Goal: Transaction & Acquisition: Purchase product/service

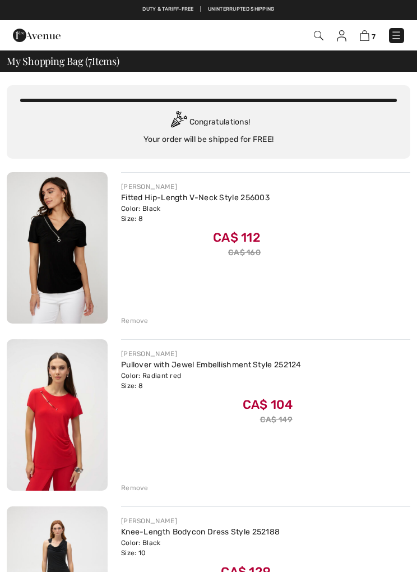
click at [128, 321] on div "Remove" at bounding box center [134, 321] width 27 height 10
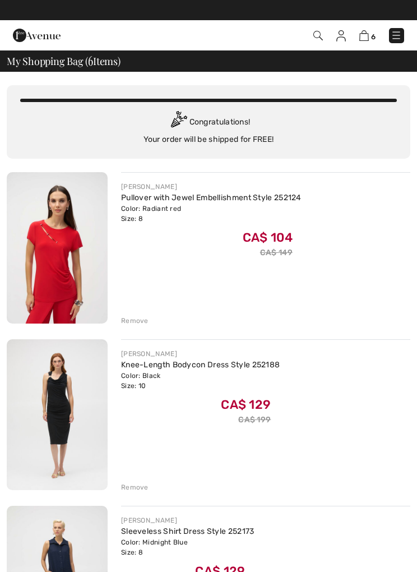
click at [141, 487] on div "Remove" at bounding box center [134, 487] width 27 height 10
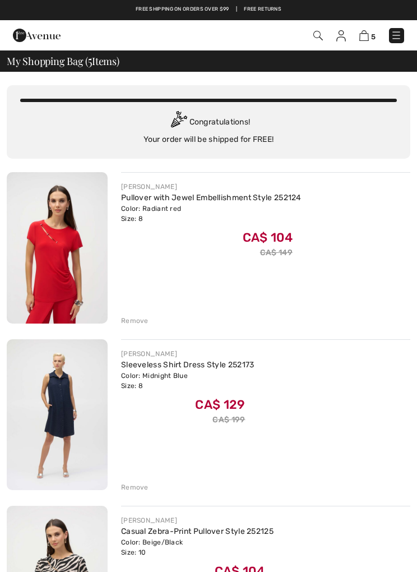
click at [138, 488] on div "Remove" at bounding box center [134, 487] width 27 height 10
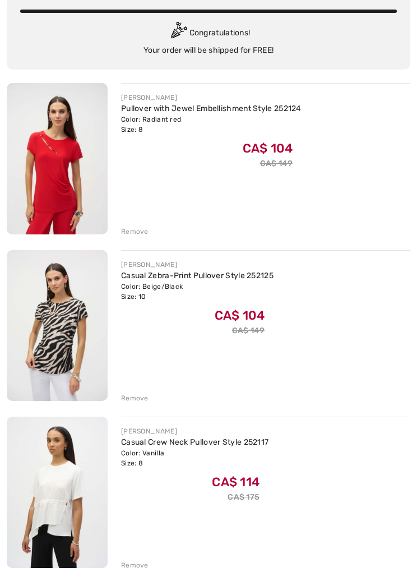
scroll to position [90, 0]
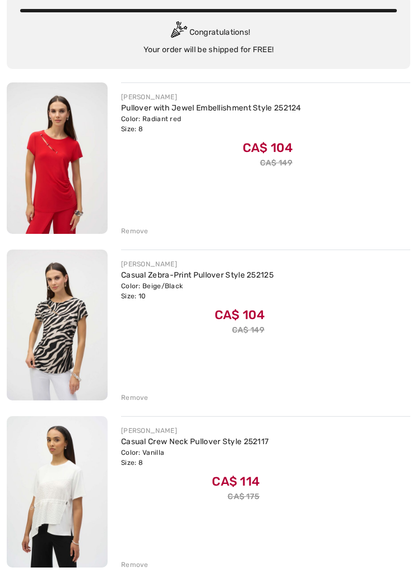
click at [136, 570] on div "[PERSON_NAME] Pullover with Jewel Embellishment Style 252124 Color: Radiant red…" at bounding box center [209, 409] width 404 height 654
click at [138, 569] on div "Remove" at bounding box center [134, 565] width 27 height 10
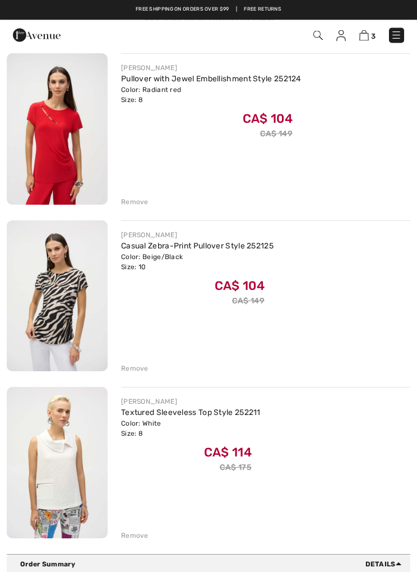
scroll to position [117, 0]
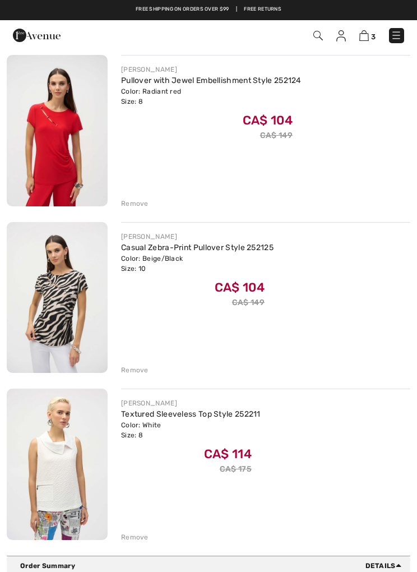
click at [141, 204] on div "Remove" at bounding box center [134, 204] width 27 height 10
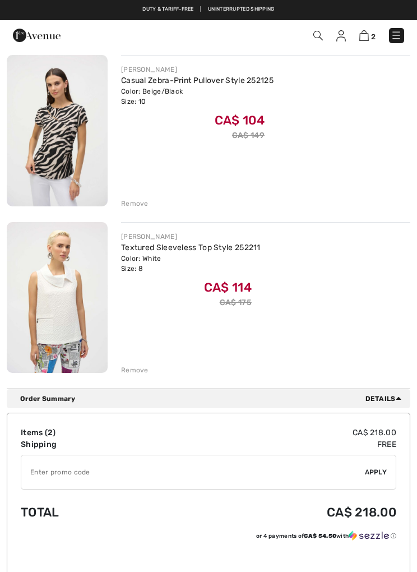
click at [130, 205] on div "Remove" at bounding box center [134, 204] width 27 height 10
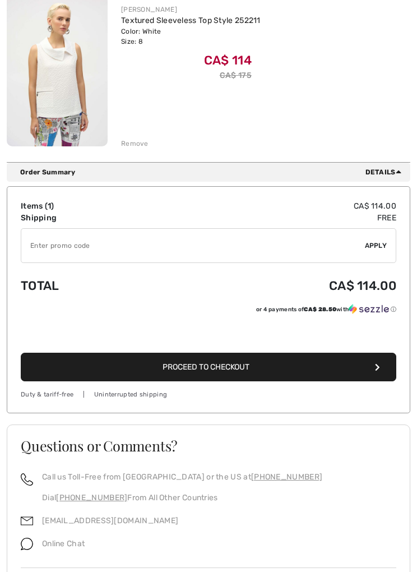
scroll to position [177, 0]
click at [259, 365] on button "Proceed to Checkout" at bounding box center [209, 367] width 376 height 29
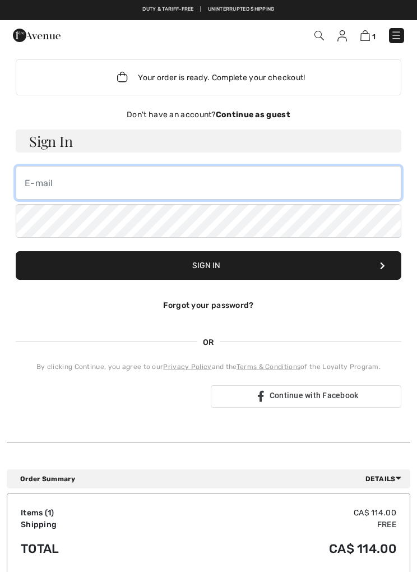
click at [299, 186] on input "email" at bounding box center [209, 183] width 386 height 34
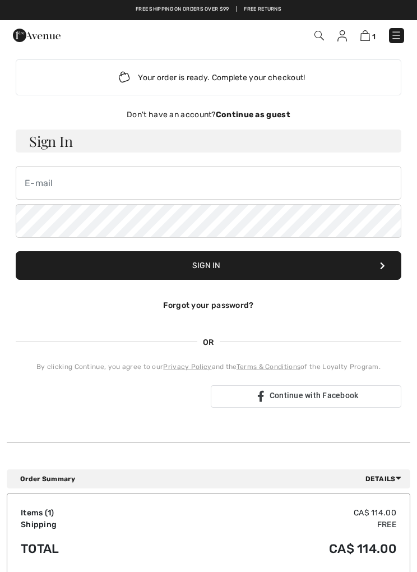
click at [380, 76] on div "Your order is ready. Complete your checkout!" at bounding box center [209, 77] width 386 height 36
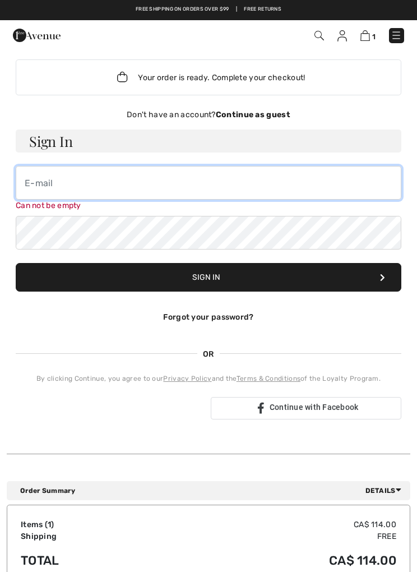
click at [310, 184] on input "email" at bounding box center [209, 183] width 386 height 34
type input "professorparsons@gmail.com"
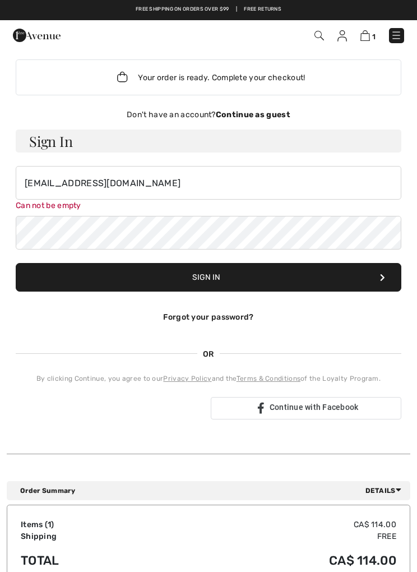
click at [238, 321] on div "Forgot your password?" at bounding box center [209, 318] width 386 height 34
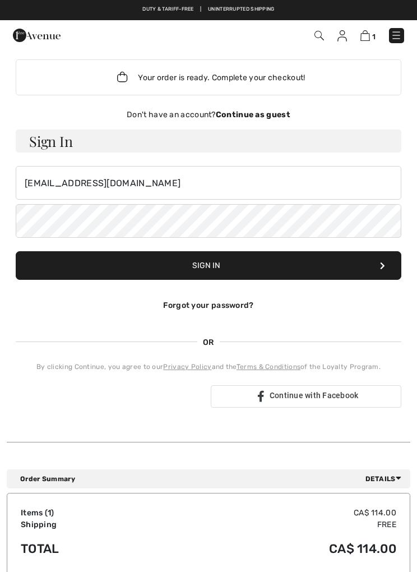
click at [224, 307] on link "Forgot your password?" at bounding box center [208, 306] width 90 height 10
